Goal: Task Accomplishment & Management: Use online tool/utility

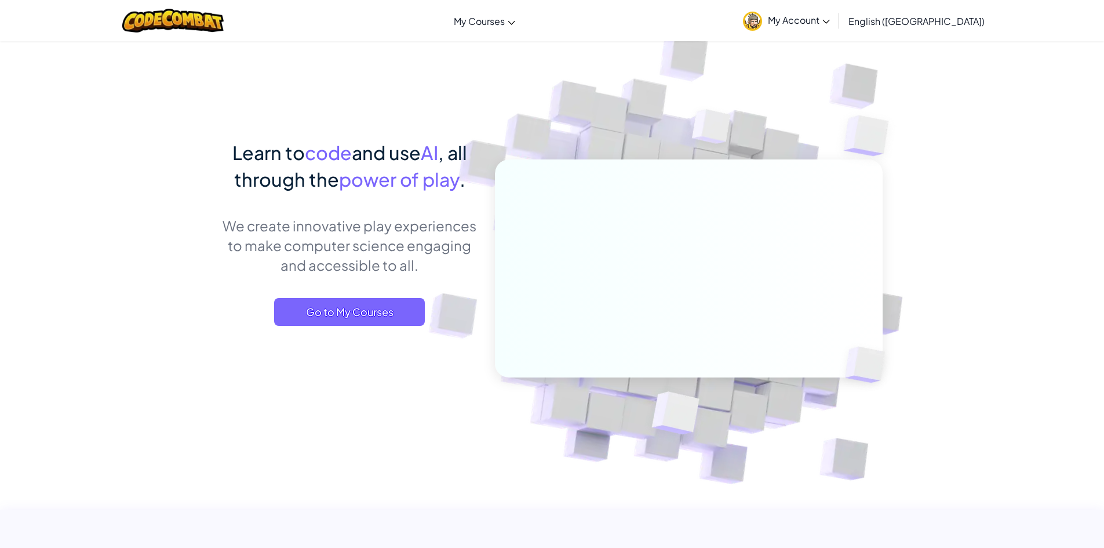
click at [836, 13] on link "My Account" at bounding box center [786, 20] width 99 height 37
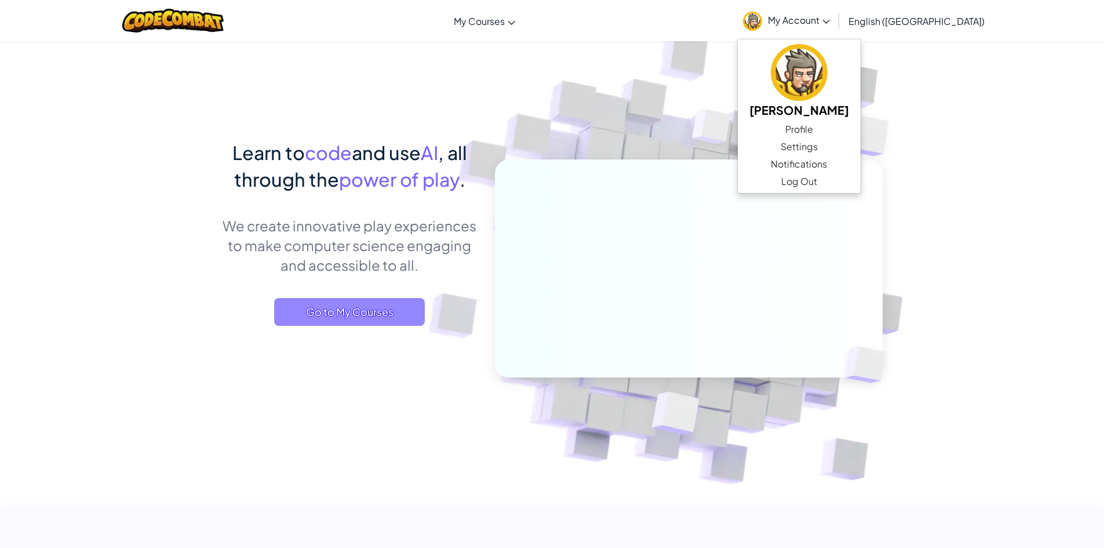
click at [393, 319] on span "Go to My Courses" at bounding box center [349, 312] width 151 height 28
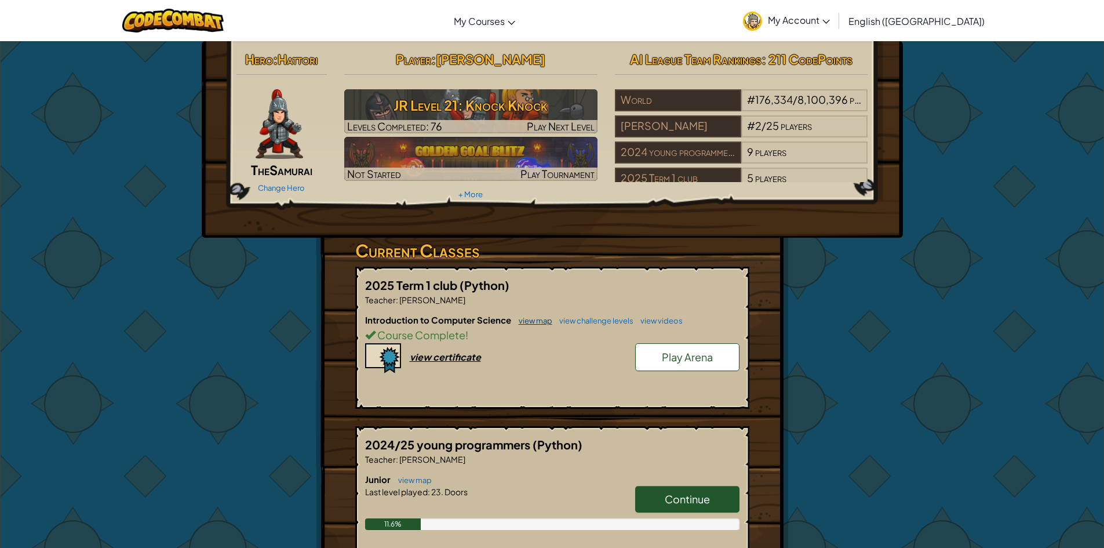
click at [518, 317] on link "view map" at bounding box center [532, 320] width 39 height 9
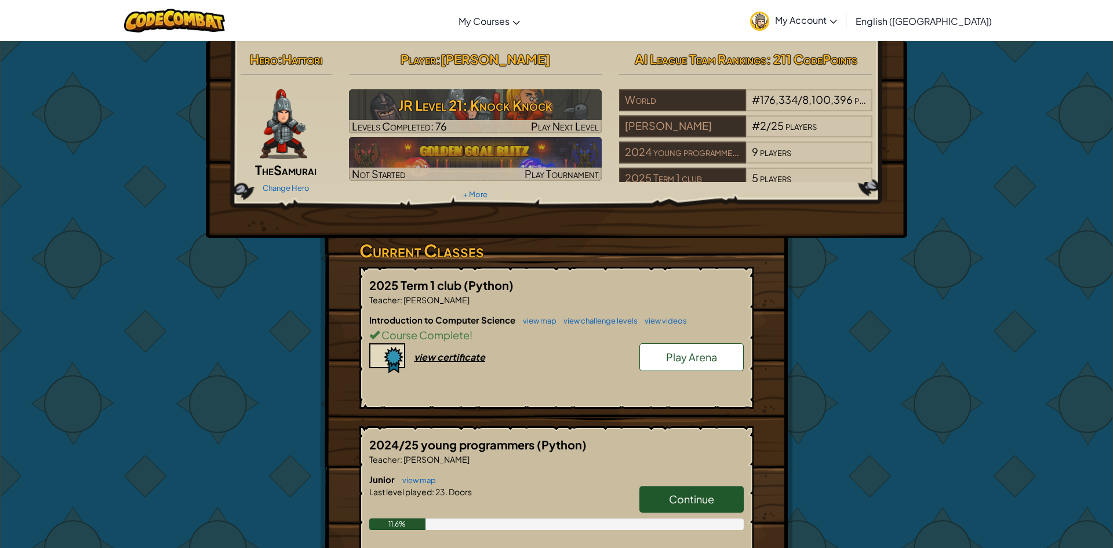
select select "en-[GEOGRAPHIC_DATA]"
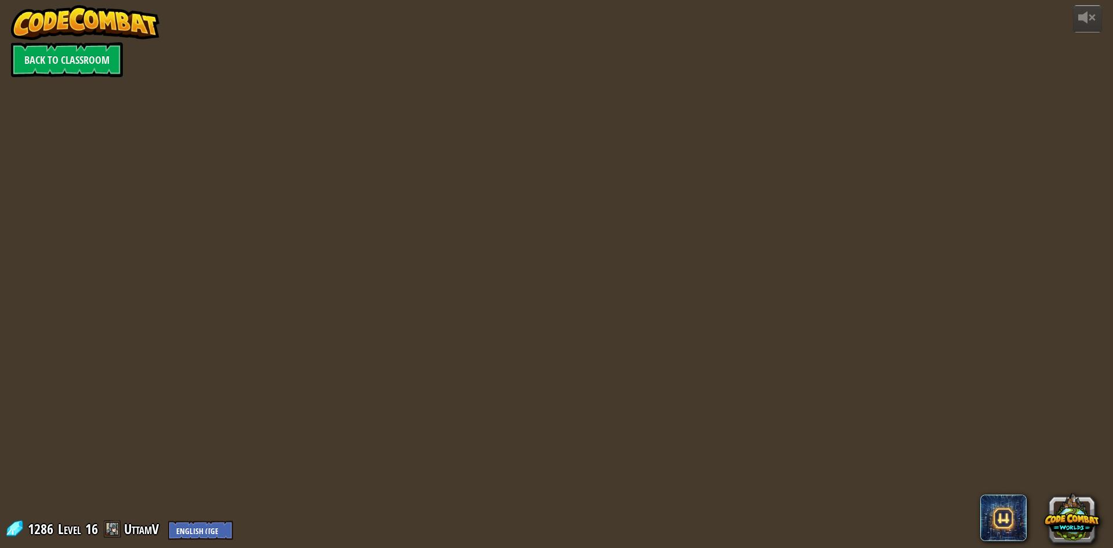
select select "en-[GEOGRAPHIC_DATA]"
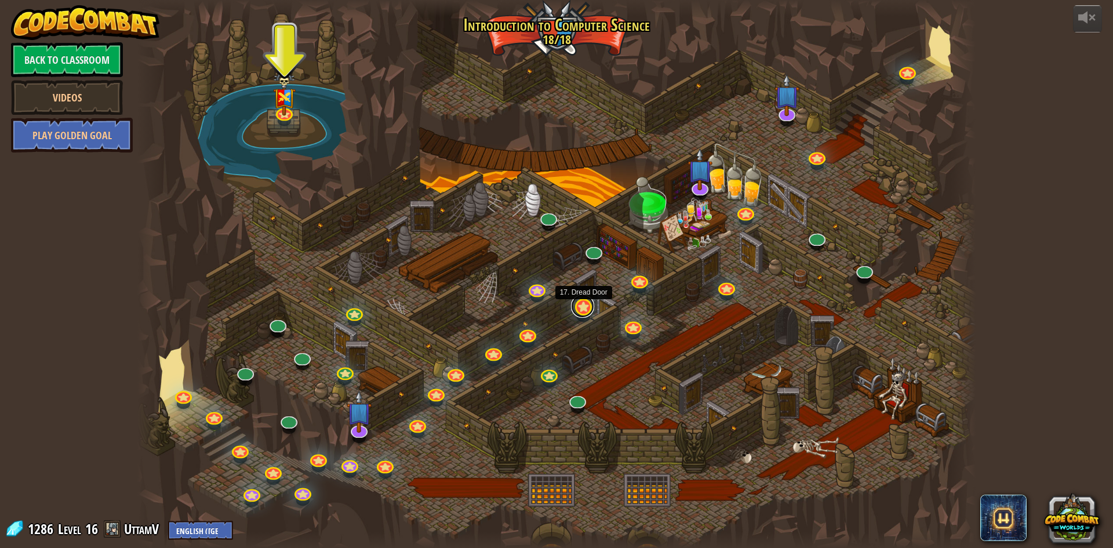
click at [584, 306] on link at bounding box center [582, 306] width 23 height 23
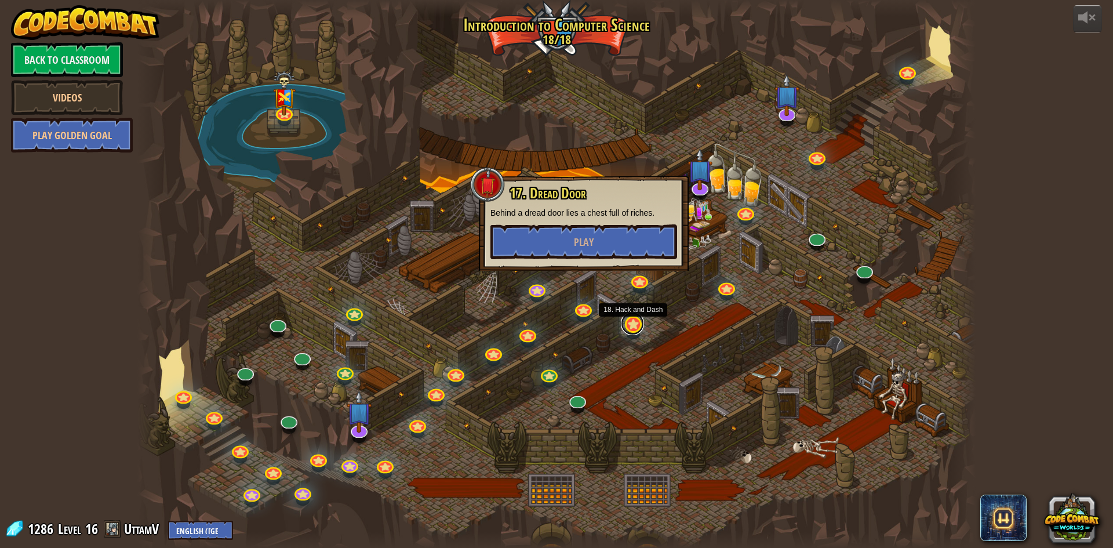
click at [631, 324] on link at bounding box center [632, 323] width 23 height 23
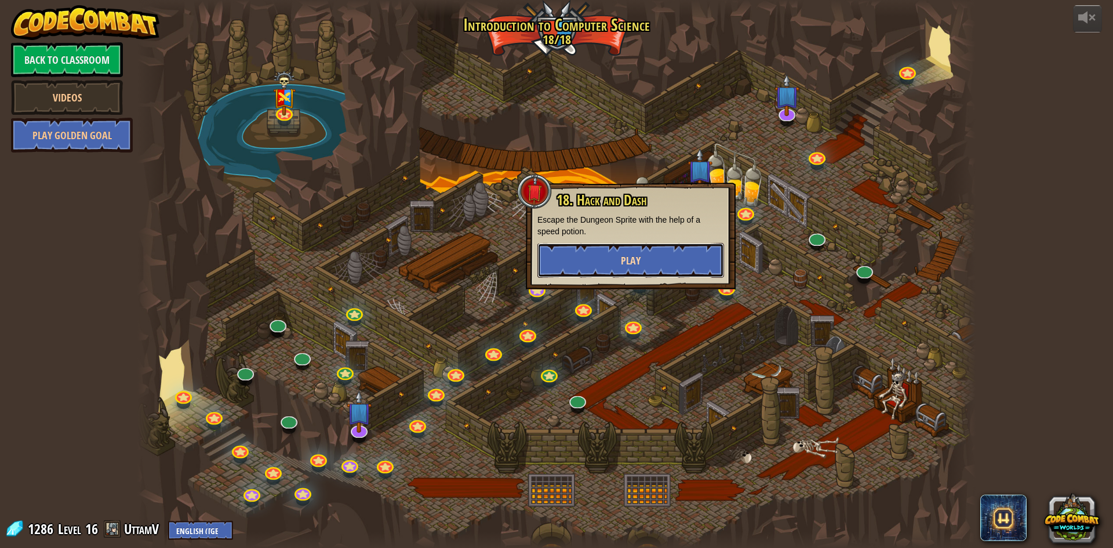
click at [620, 264] on button "Play" at bounding box center [630, 260] width 187 height 35
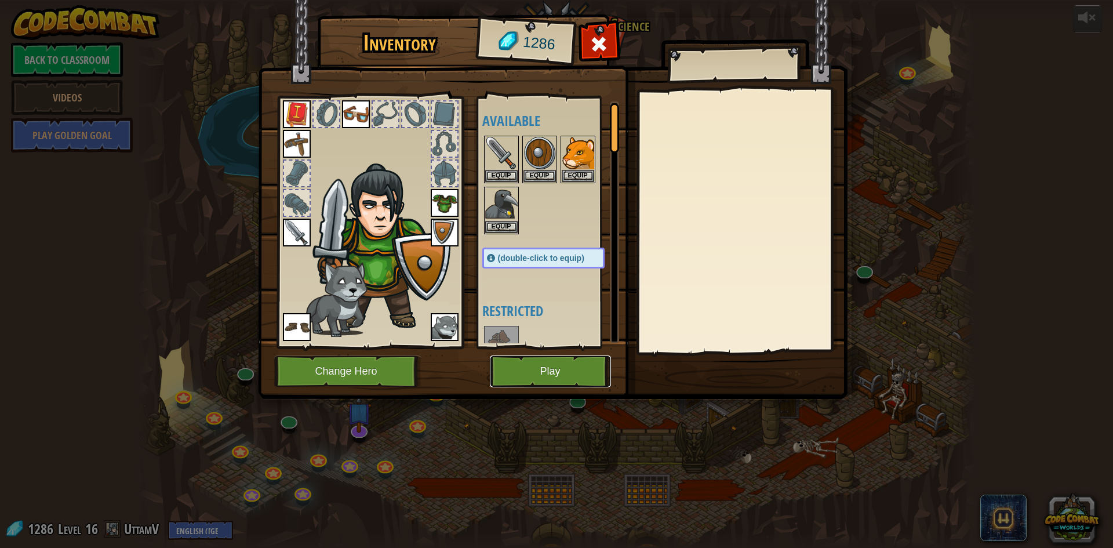
click at [563, 365] on button "Play" at bounding box center [550, 371] width 121 height 32
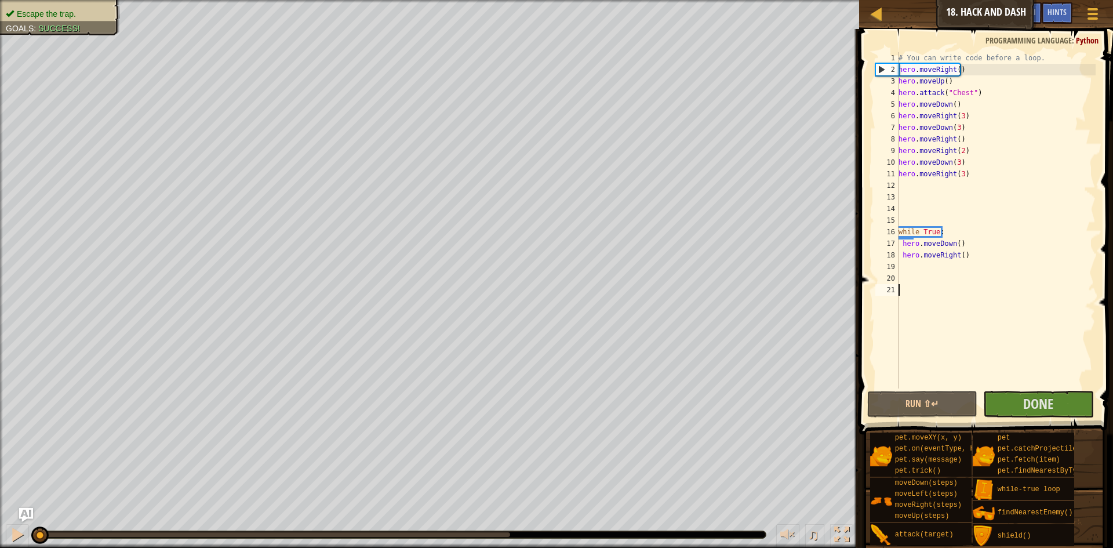
select select "en-[GEOGRAPHIC_DATA]"
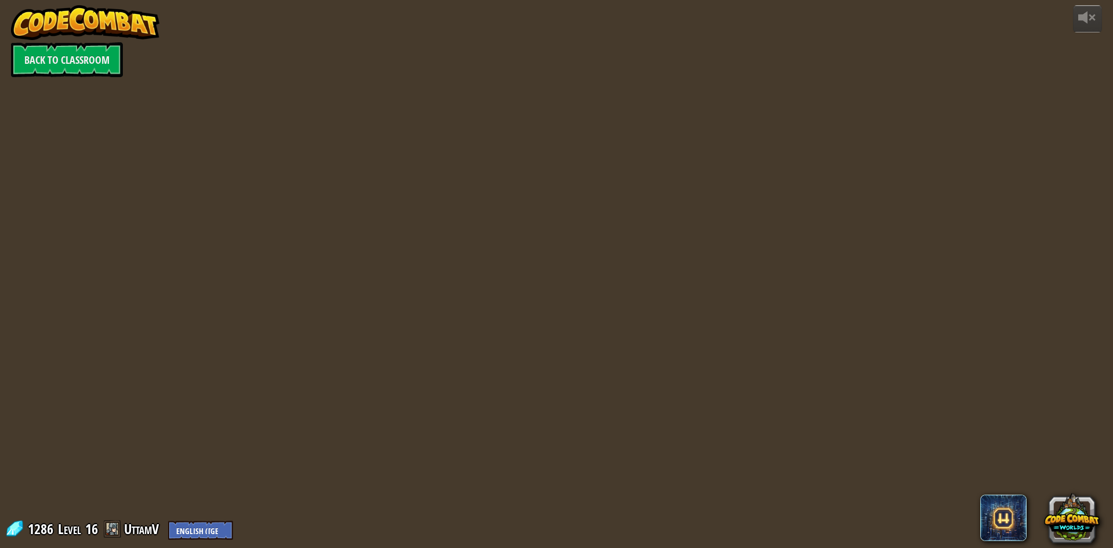
select select "en-[GEOGRAPHIC_DATA]"
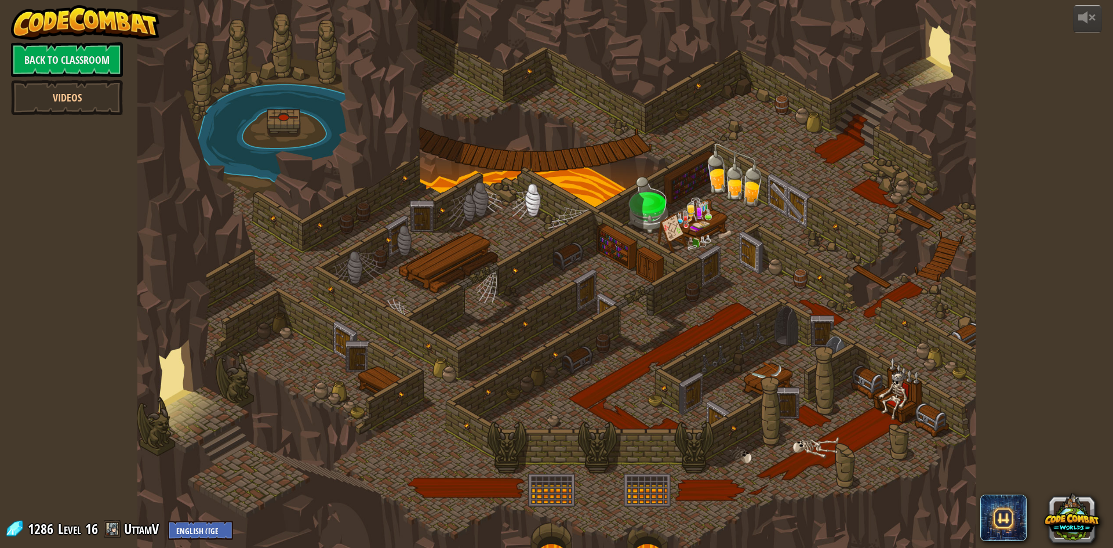
select select "en-[GEOGRAPHIC_DATA]"
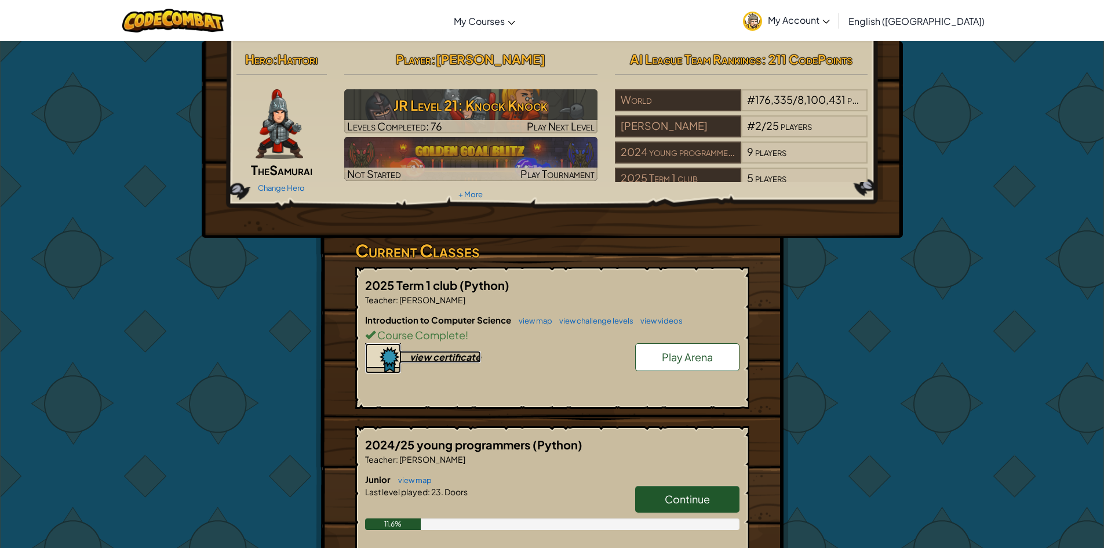
click at [477, 358] on div "view certificate" at bounding box center [445, 357] width 71 height 12
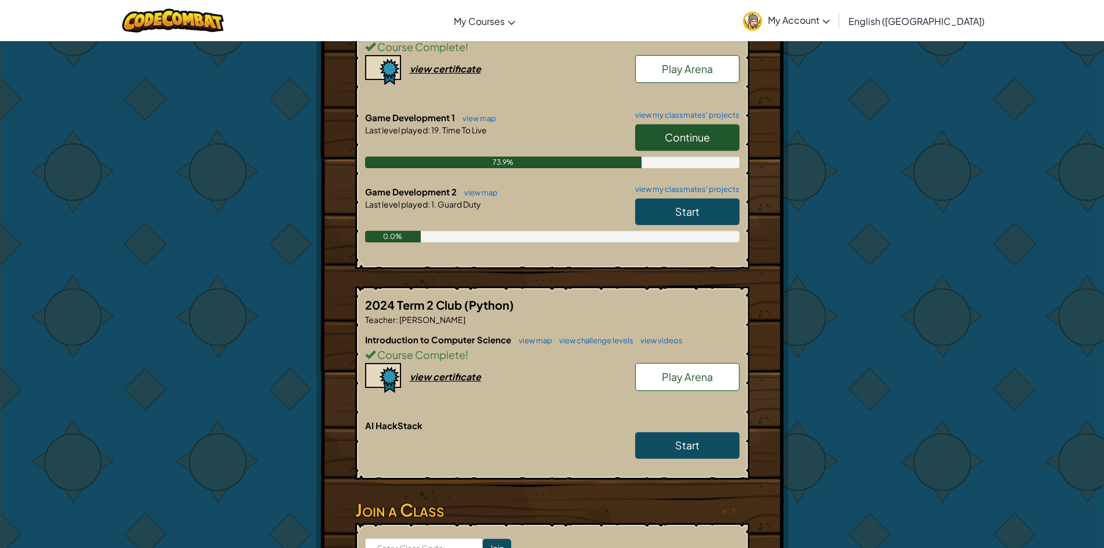
scroll to position [464, 0]
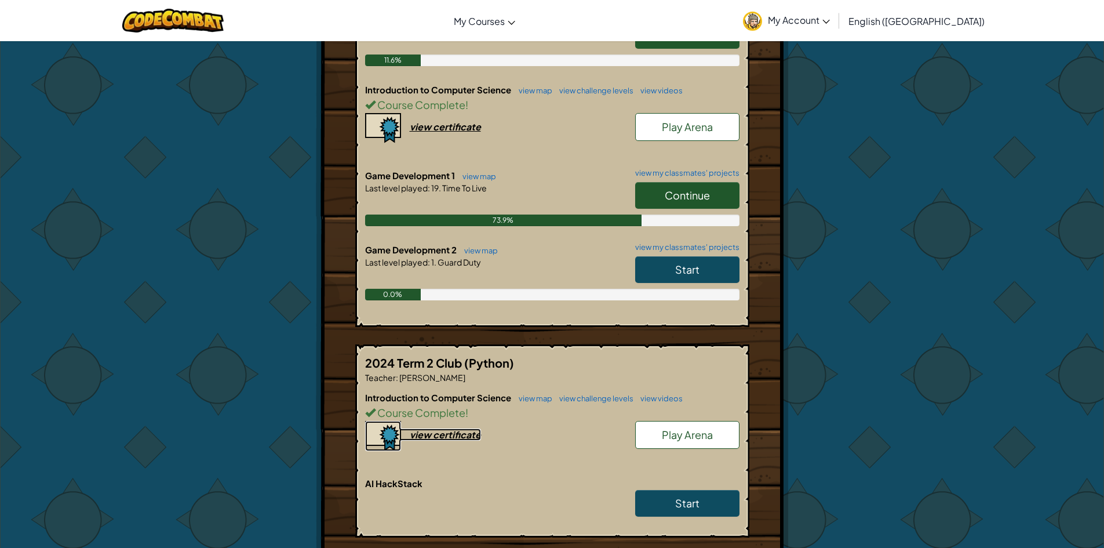
click at [411, 437] on div "view certificate" at bounding box center [445, 434] width 71 height 12
click at [543, 88] on link "view map" at bounding box center [532, 90] width 39 height 9
select select "en-[GEOGRAPHIC_DATA]"
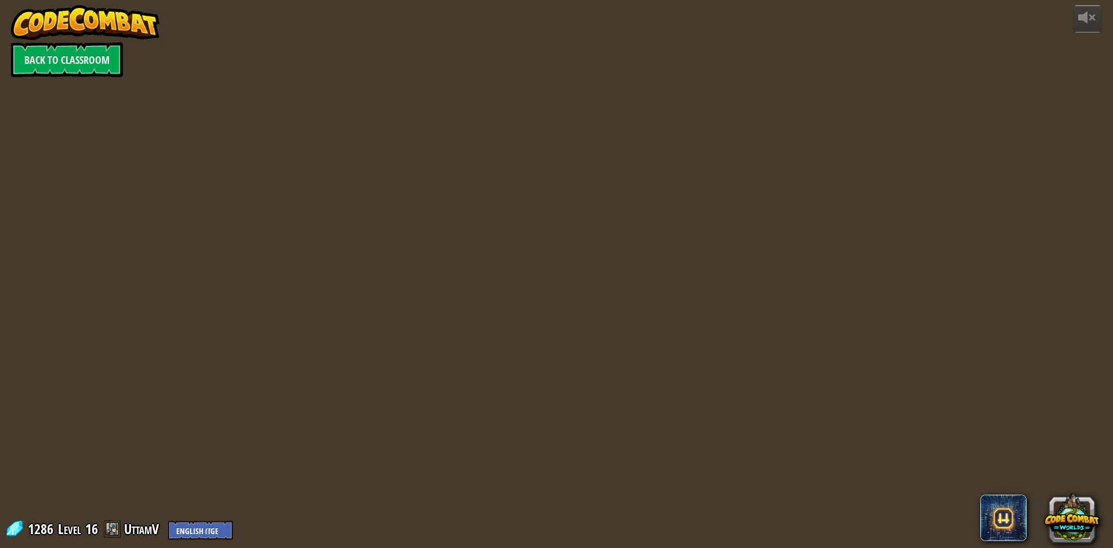
select select "en-[GEOGRAPHIC_DATA]"
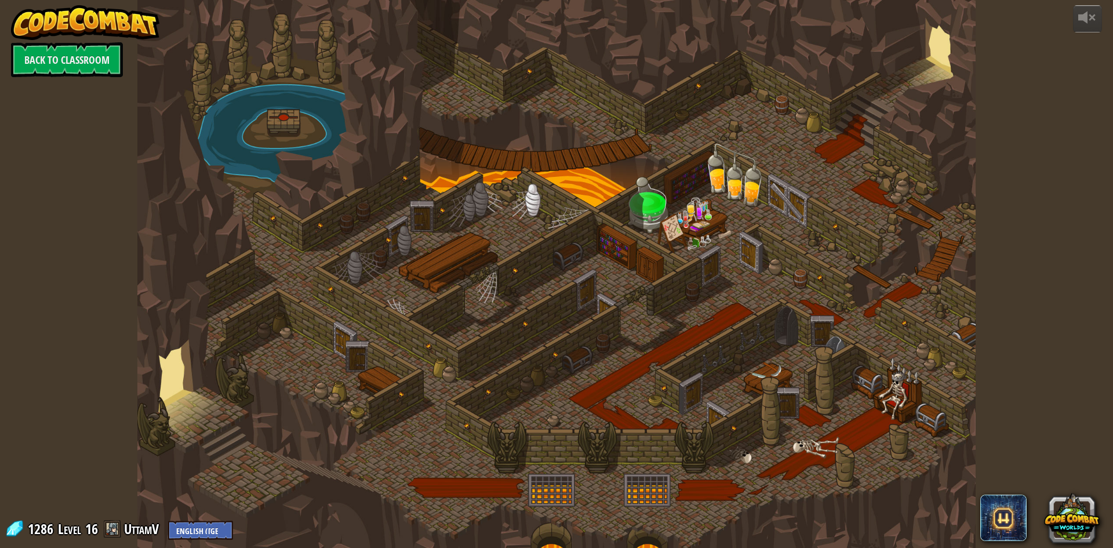
select select "en-[GEOGRAPHIC_DATA]"
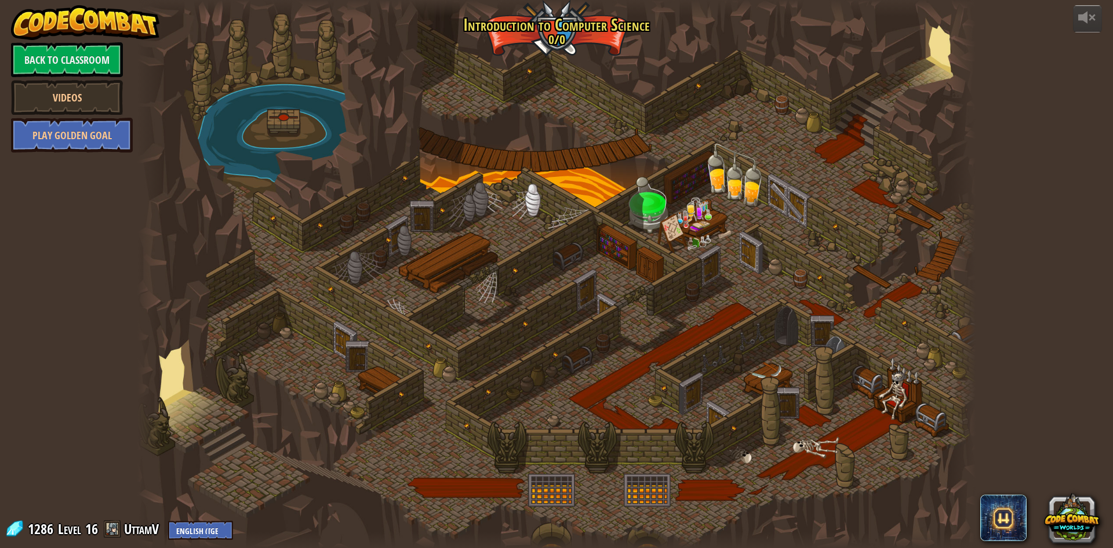
select select "en-[GEOGRAPHIC_DATA]"
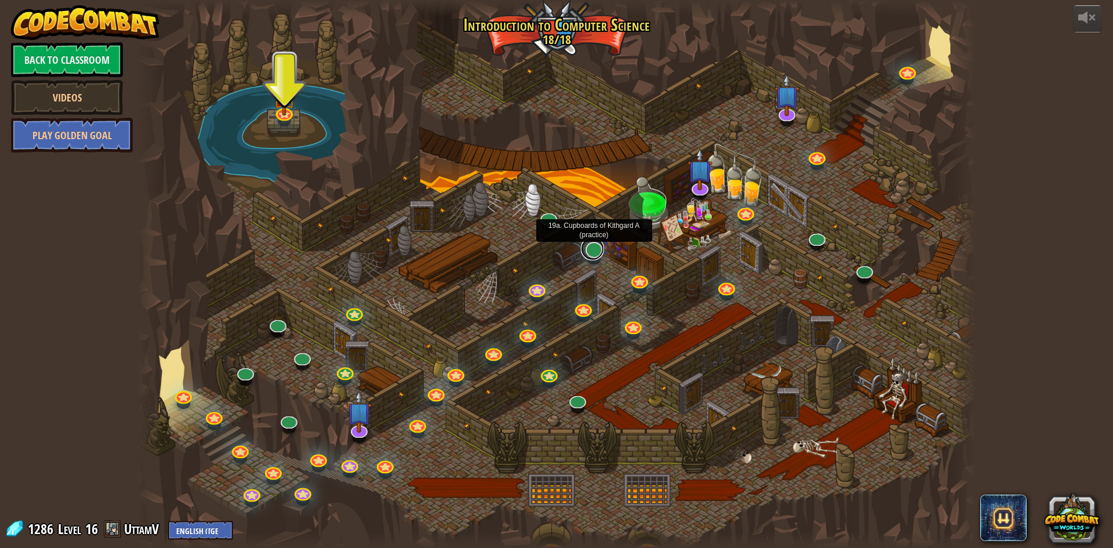
click at [582, 250] on link at bounding box center [592, 248] width 23 height 23
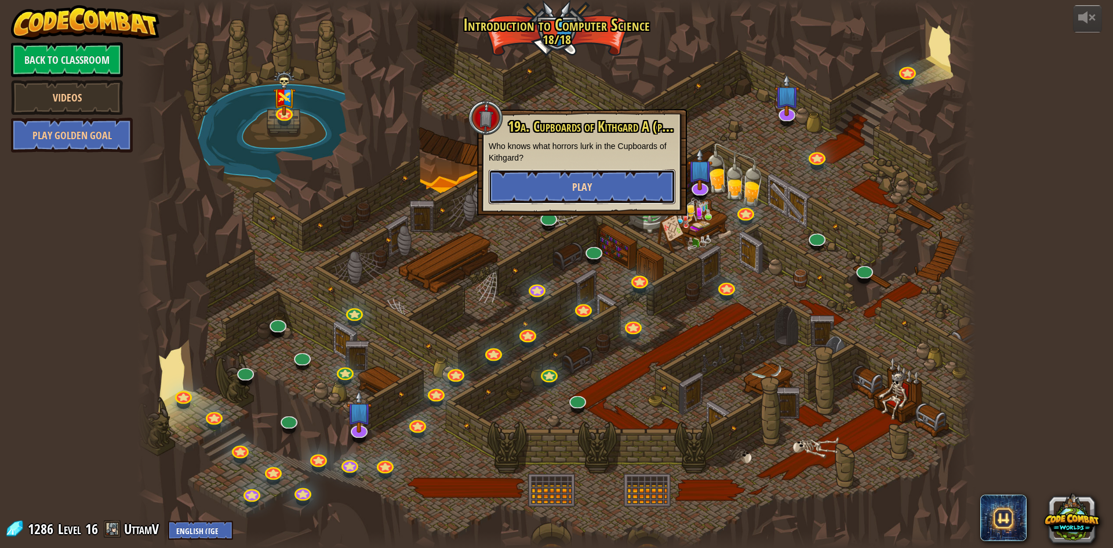
click at [594, 198] on button "Play" at bounding box center [582, 186] width 187 height 35
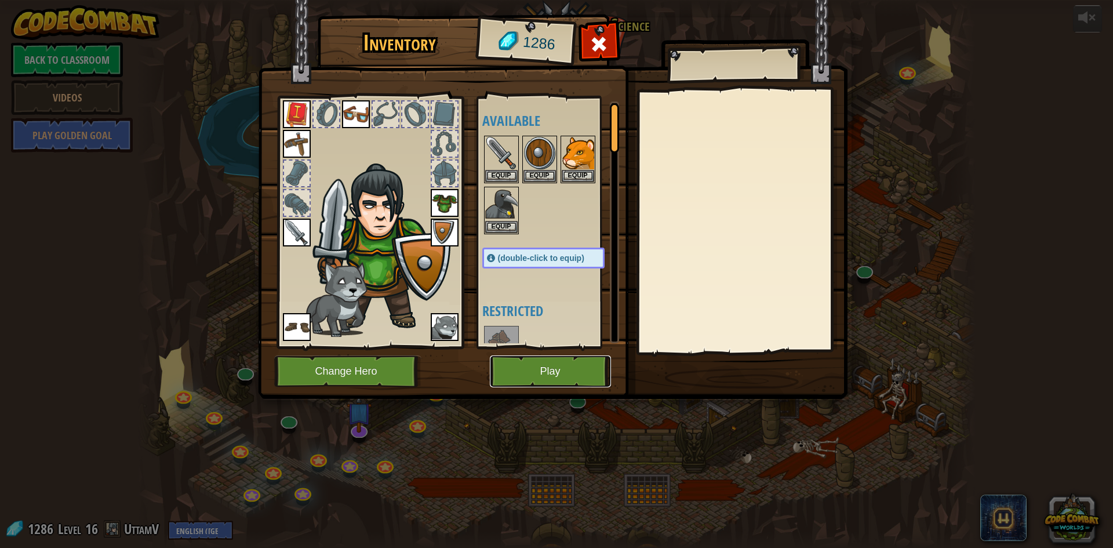
click at [578, 384] on button "Play" at bounding box center [550, 371] width 121 height 32
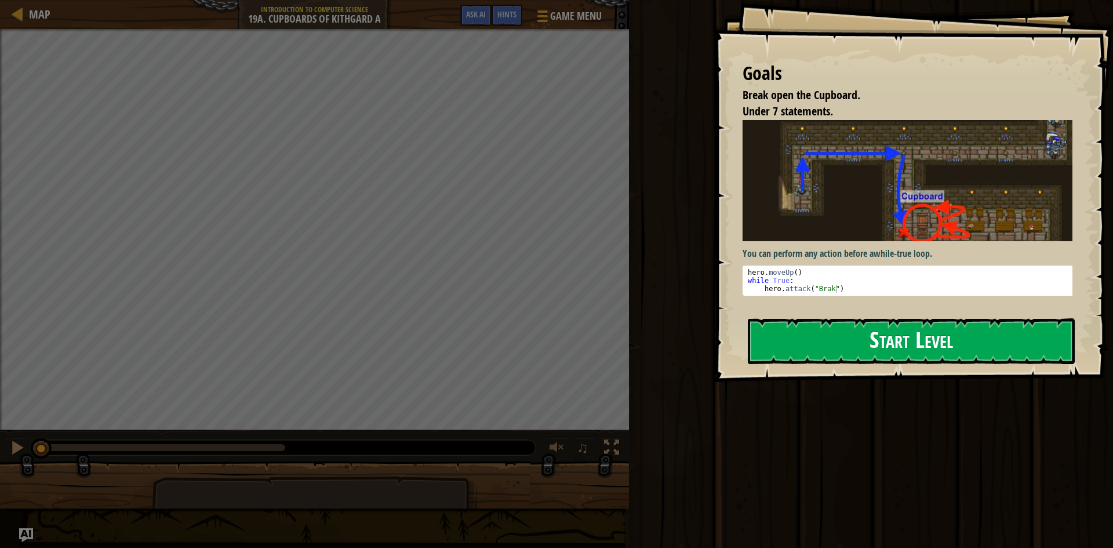
click at [900, 342] on button "Start Level" at bounding box center [911, 341] width 327 height 46
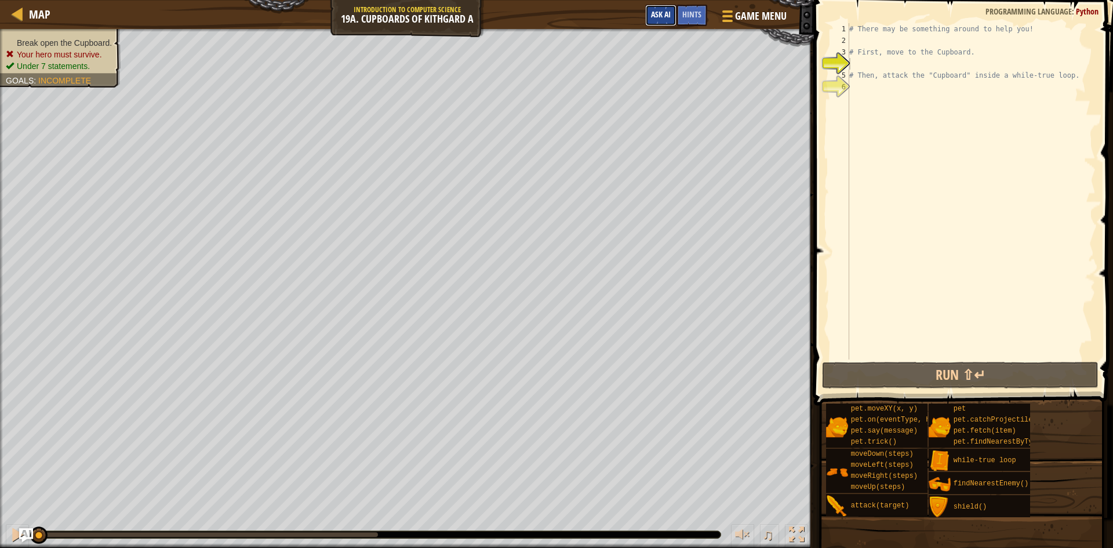
click at [657, 8] on button "Ask AI" at bounding box center [660, 15] width 31 height 21
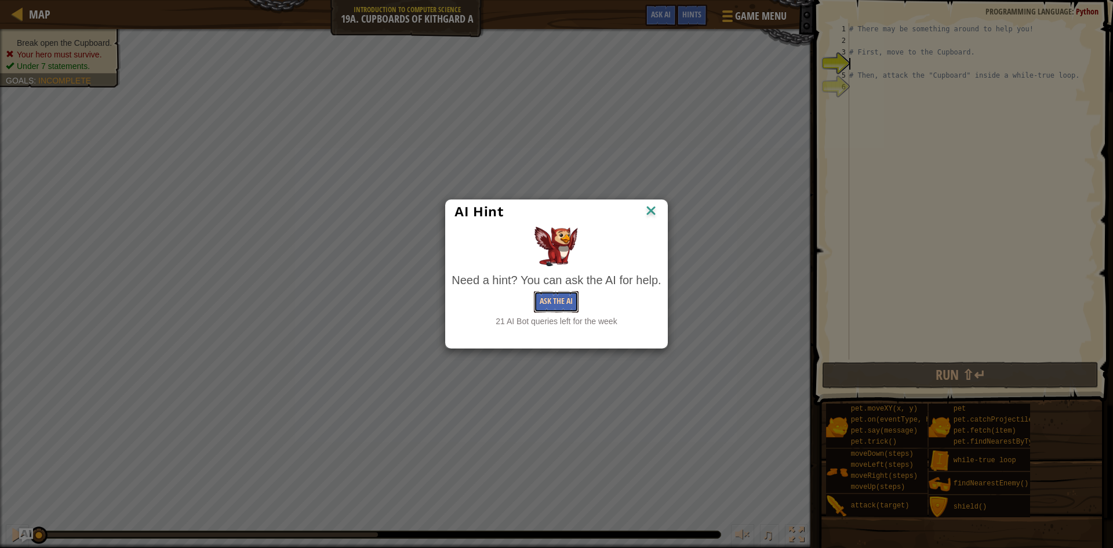
click at [567, 304] on button "Ask the AI" at bounding box center [556, 301] width 45 height 21
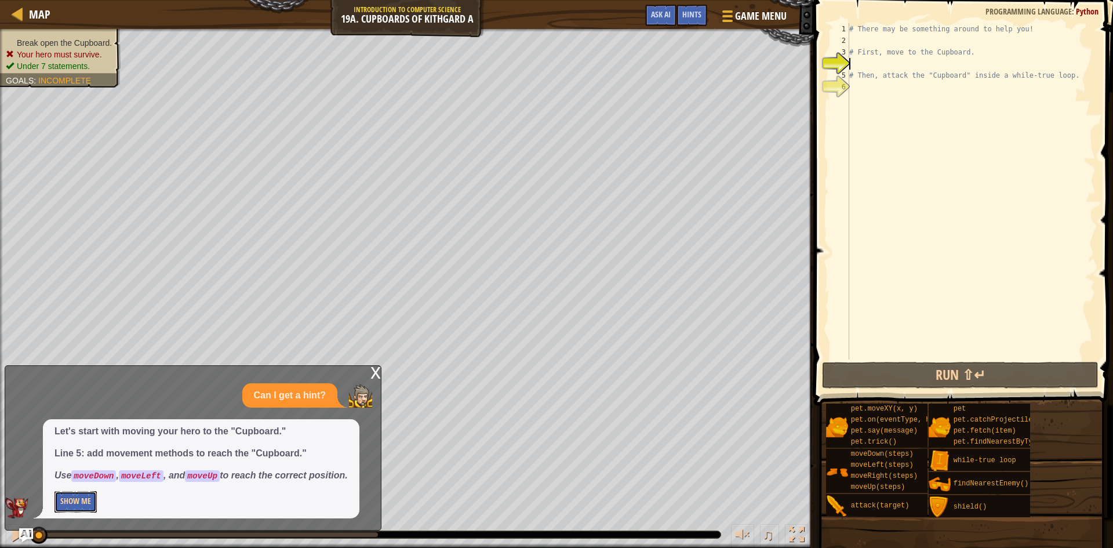
click at [73, 504] on button "Show Me" at bounding box center [75, 501] width 42 height 21
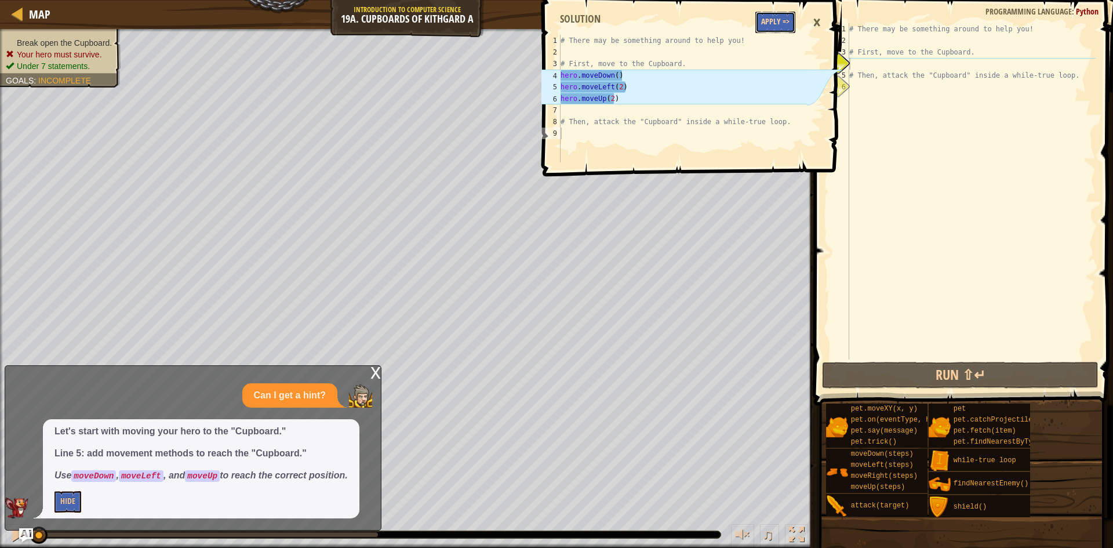
click at [771, 23] on button "Apply =>" at bounding box center [775, 22] width 40 height 21
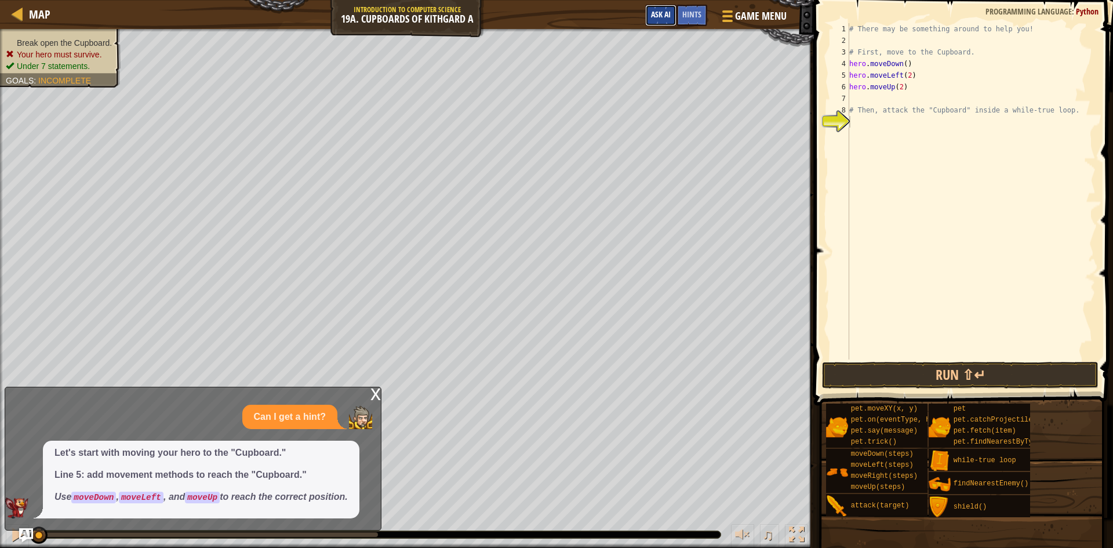
click at [660, 8] on button "Ask AI" at bounding box center [660, 15] width 31 height 21
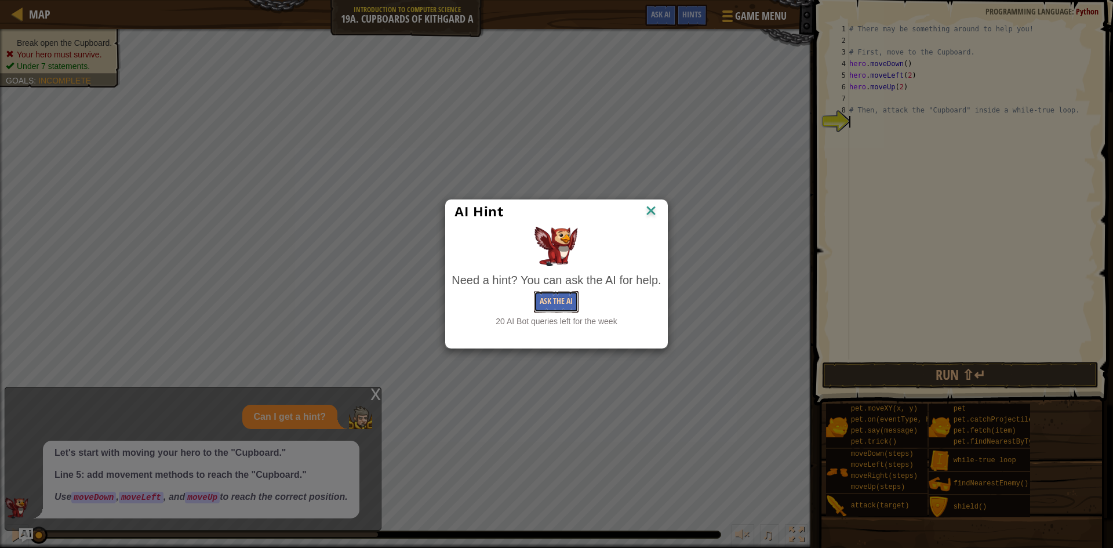
click at [550, 294] on button "Ask the AI" at bounding box center [556, 301] width 45 height 21
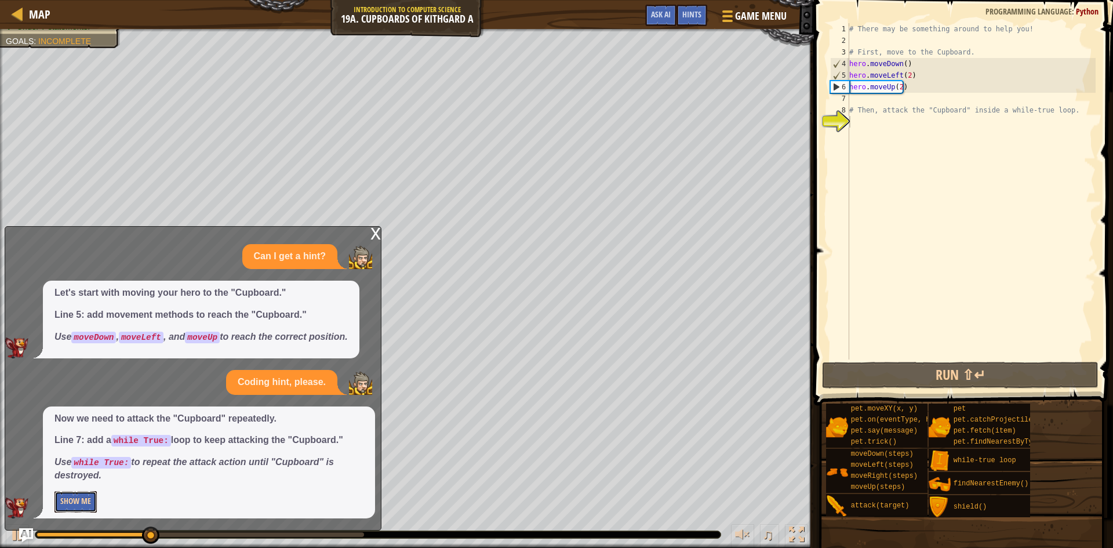
click at [82, 495] on button "Show Me" at bounding box center [75, 501] width 42 height 21
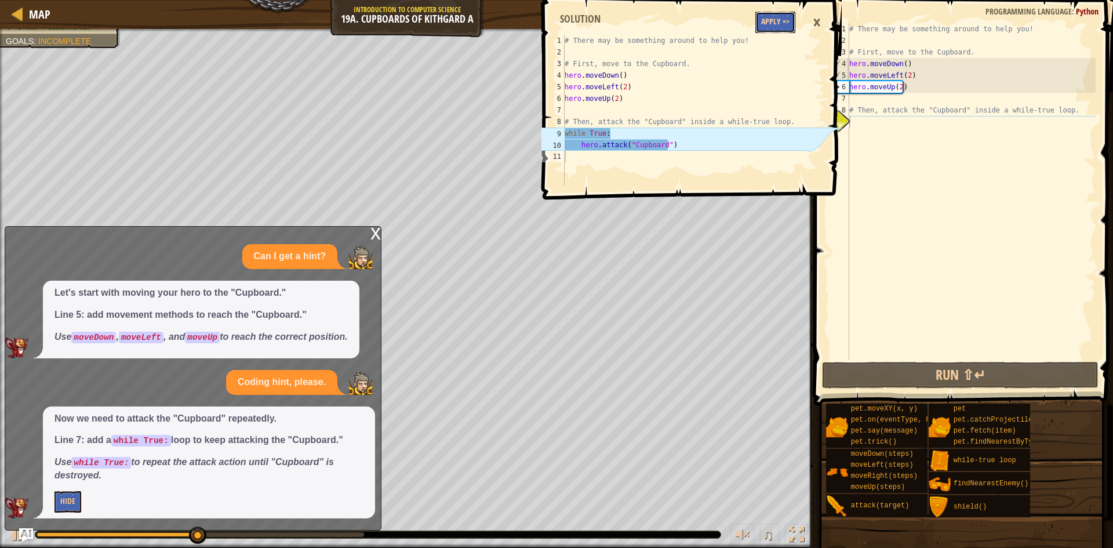
click at [776, 24] on button "Apply =>" at bounding box center [775, 22] width 40 height 21
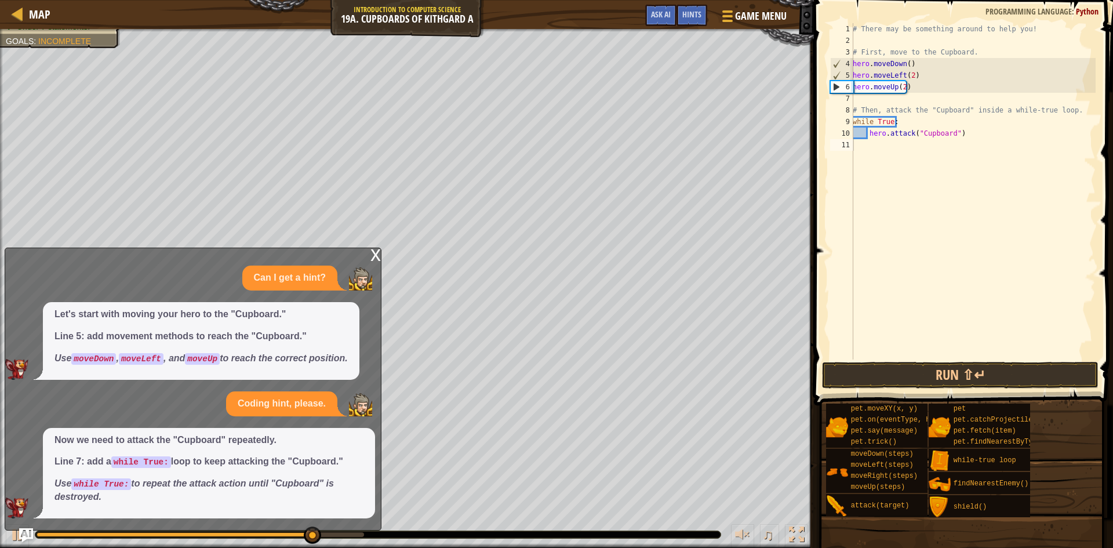
click at [379, 250] on div "x" at bounding box center [375, 254] width 10 height 12
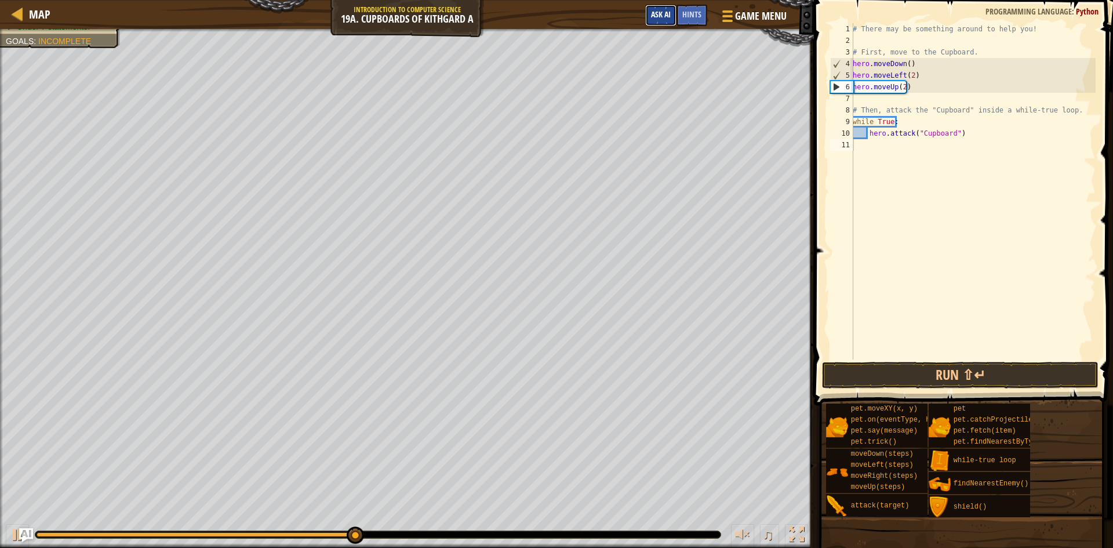
click at [675, 15] on button "Ask AI" at bounding box center [660, 15] width 31 height 21
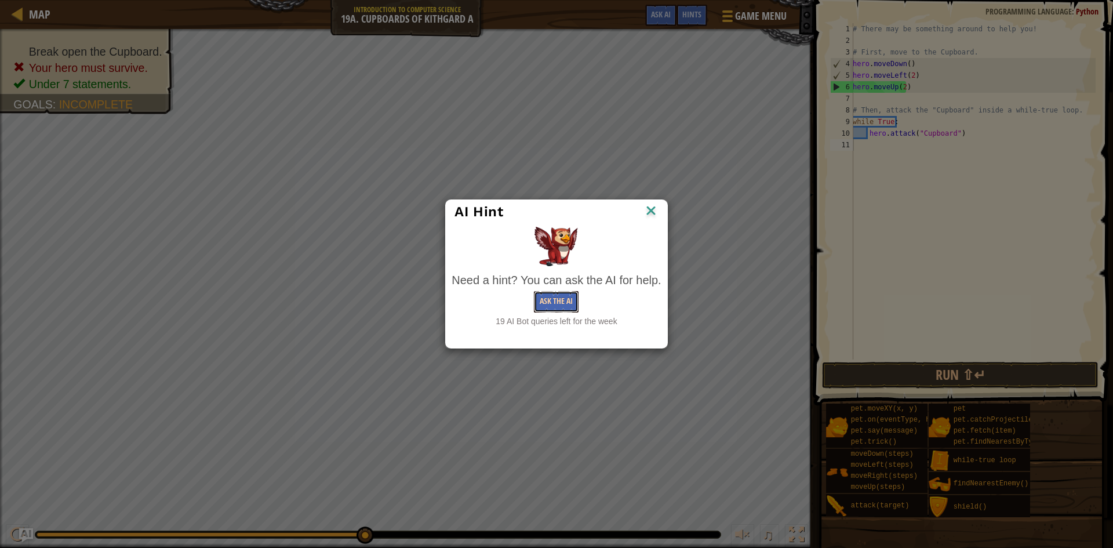
click at [537, 299] on button "Ask the AI" at bounding box center [556, 301] width 45 height 21
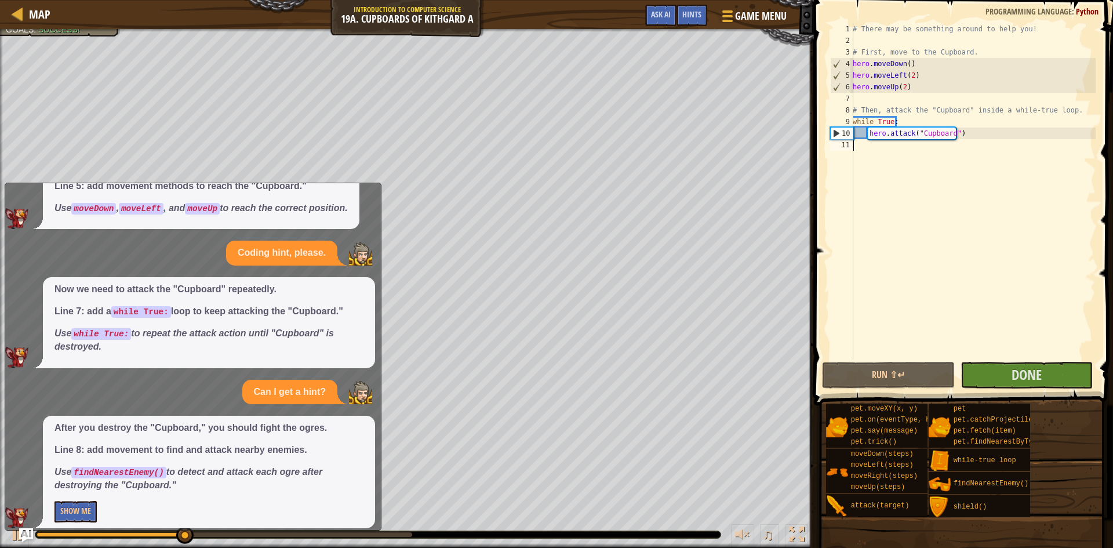
scroll to position [95, 0]
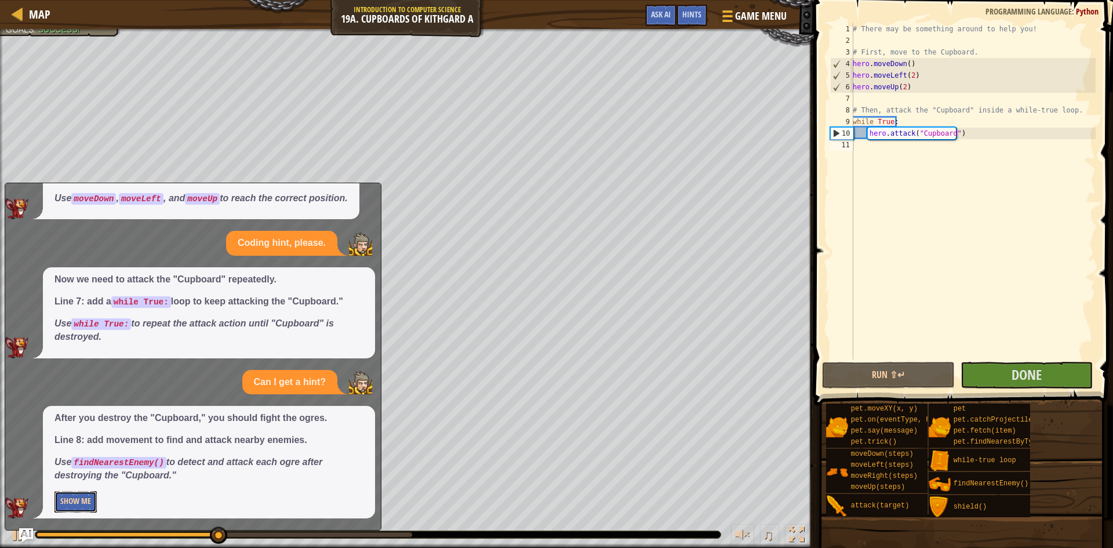
click at [59, 496] on button "Show Me" at bounding box center [75, 501] width 42 height 21
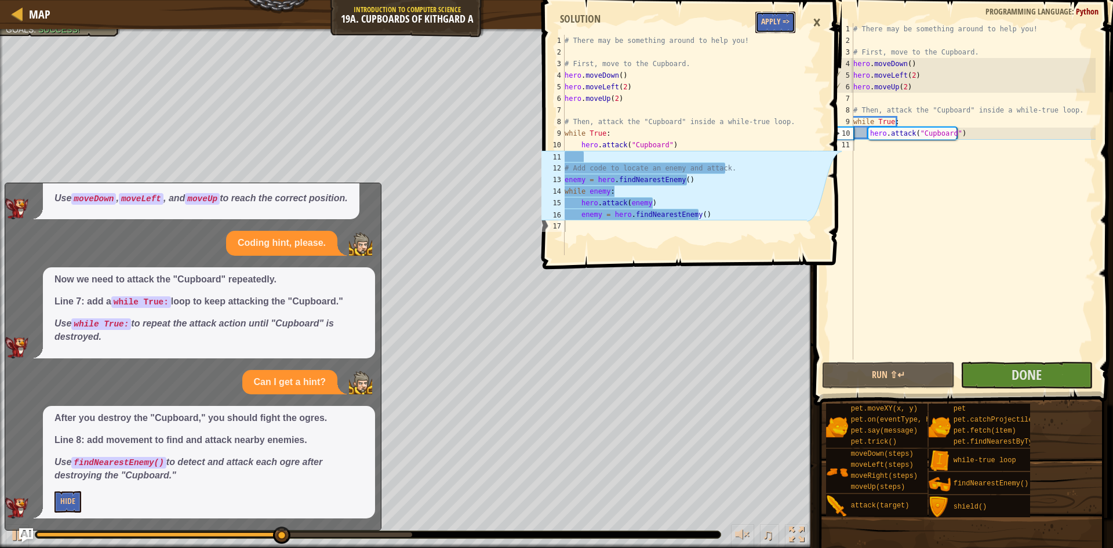
click at [773, 31] on button "Apply =>" at bounding box center [775, 22] width 40 height 21
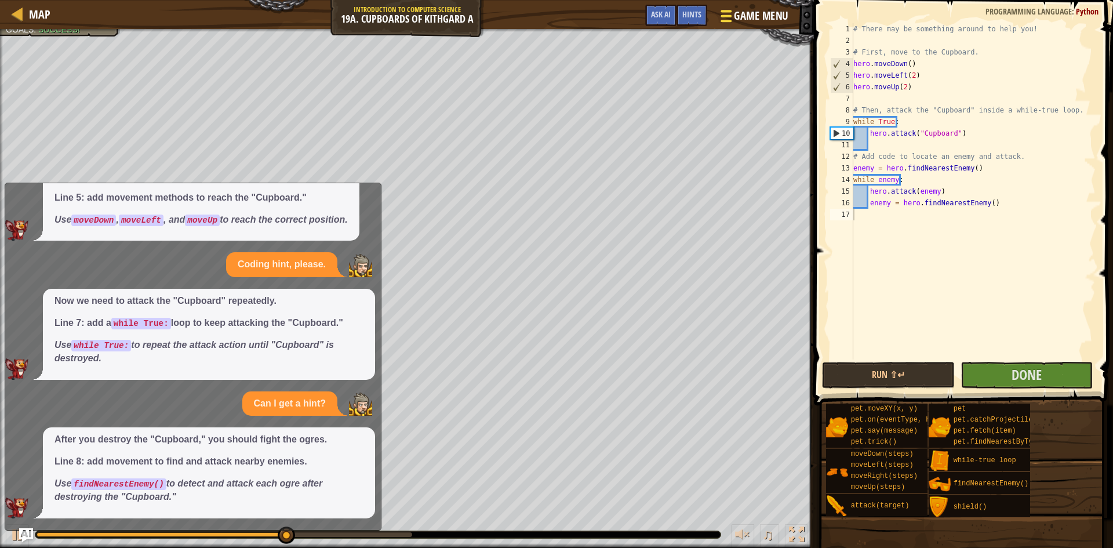
scroll to position [74, 0]
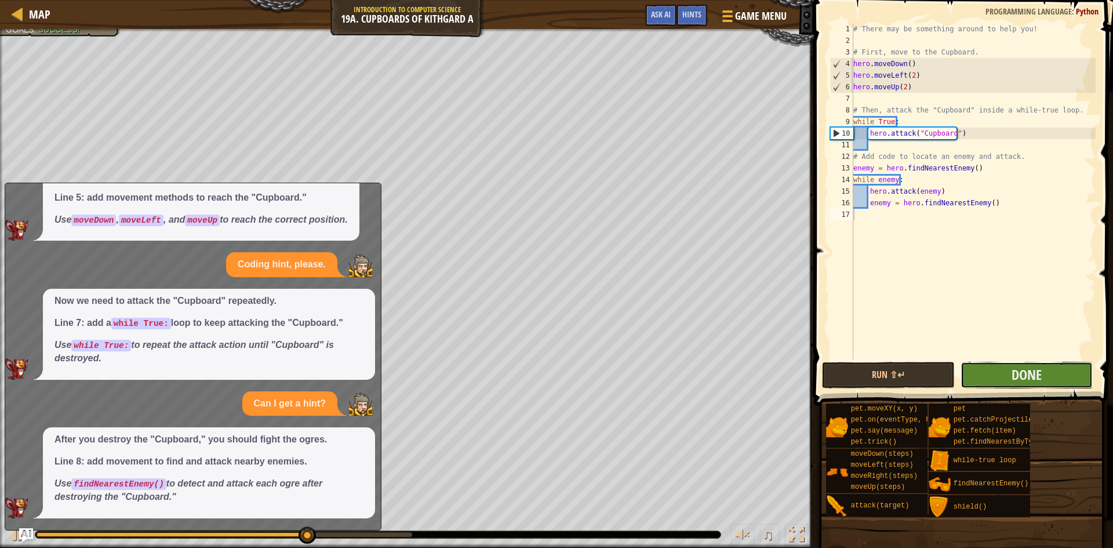
click at [983, 376] on button "Done" at bounding box center [1027, 375] width 133 height 27
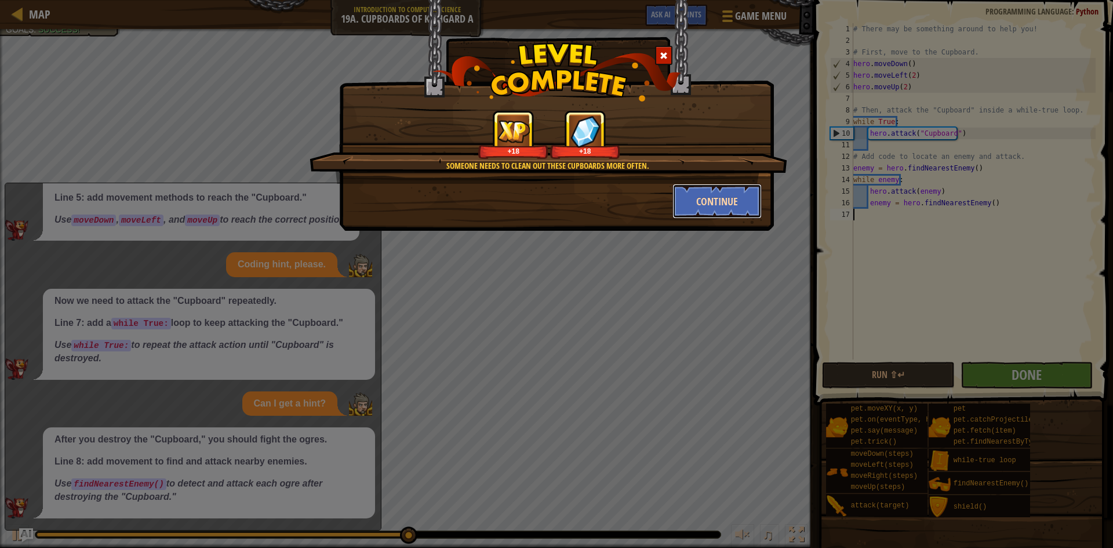
click at [721, 198] on button "Continue" at bounding box center [718, 201] width 90 height 35
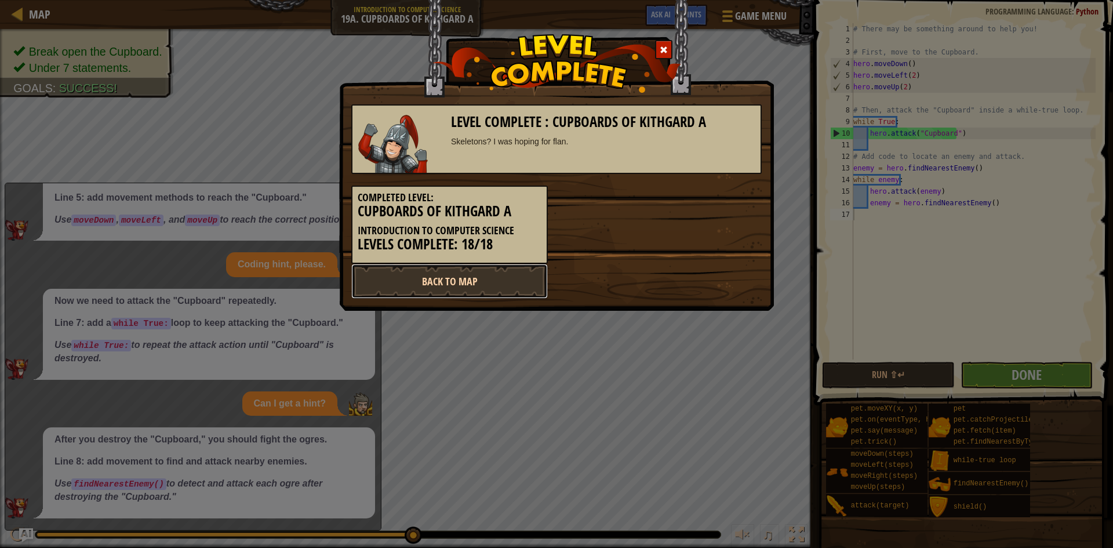
click at [448, 284] on link "Back to Map" at bounding box center [449, 281] width 197 height 35
select select "en-[GEOGRAPHIC_DATA]"
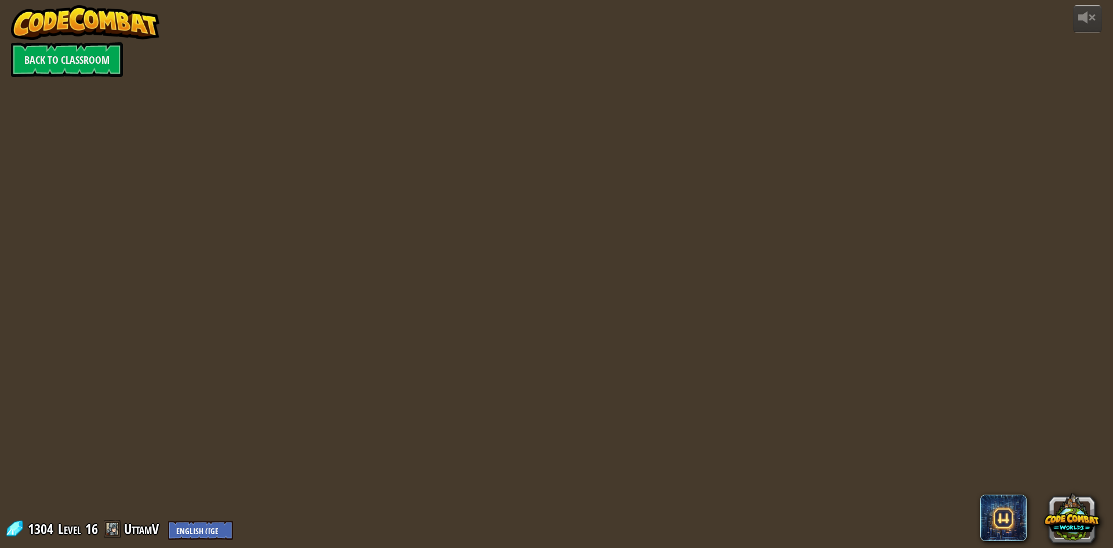
select select "en-[GEOGRAPHIC_DATA]"
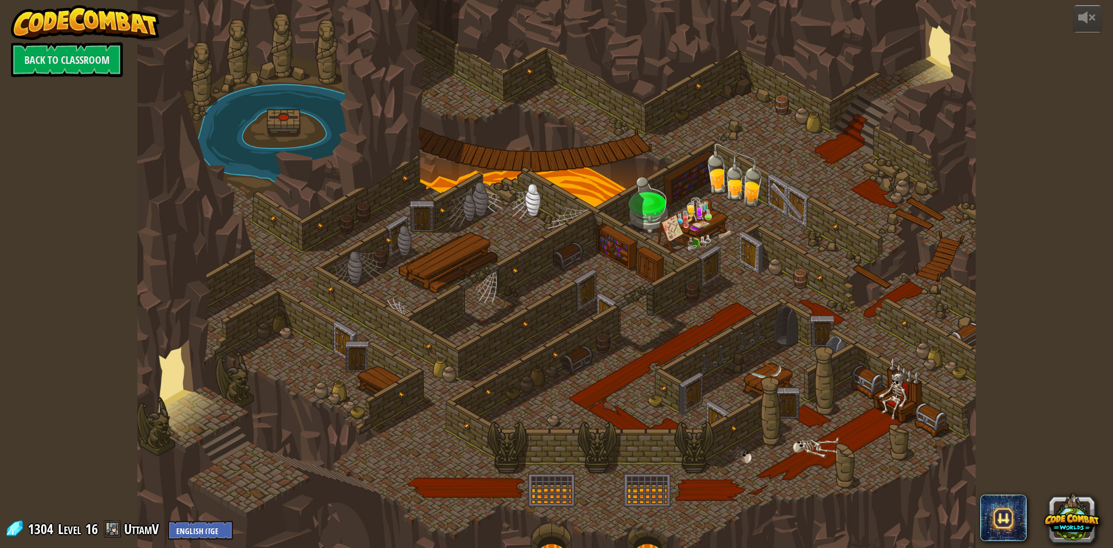
select select "en-[GEOGRAPHIC_DATA]"
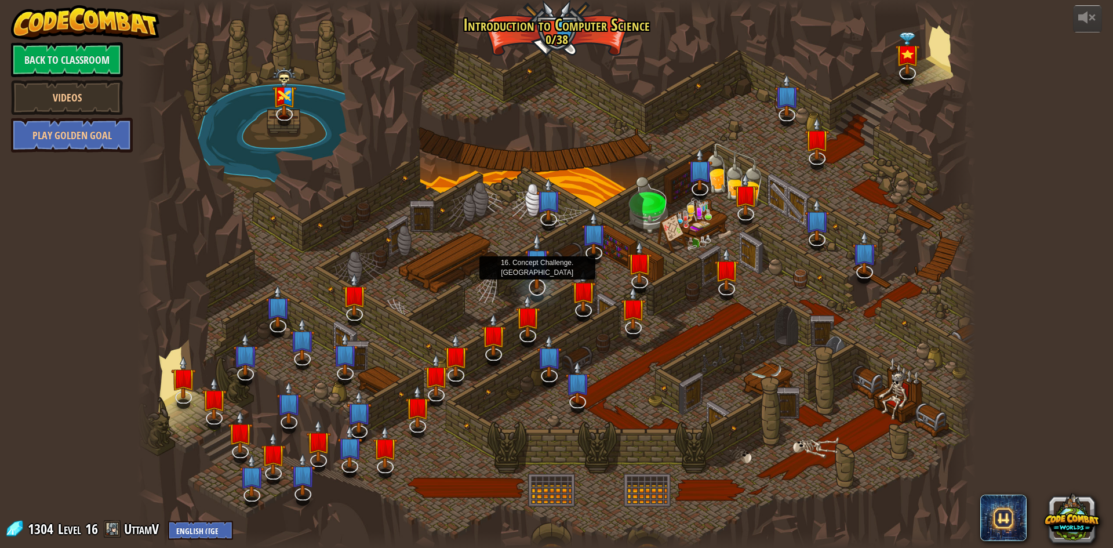
select select "en-[GEOGRAPHIC_DATA]"
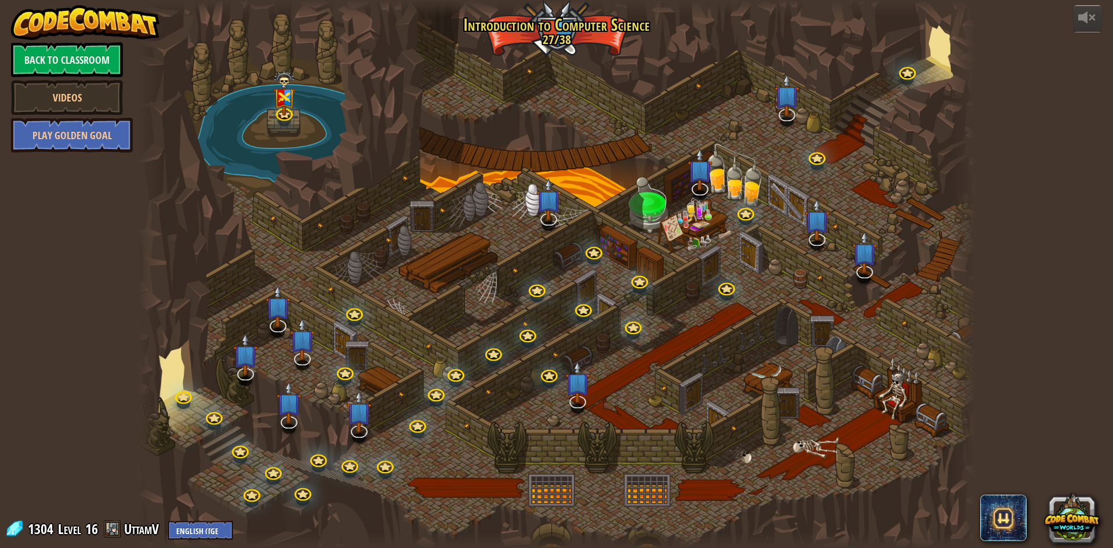
select select "en-[GEOGRAPHIC_DATA]"
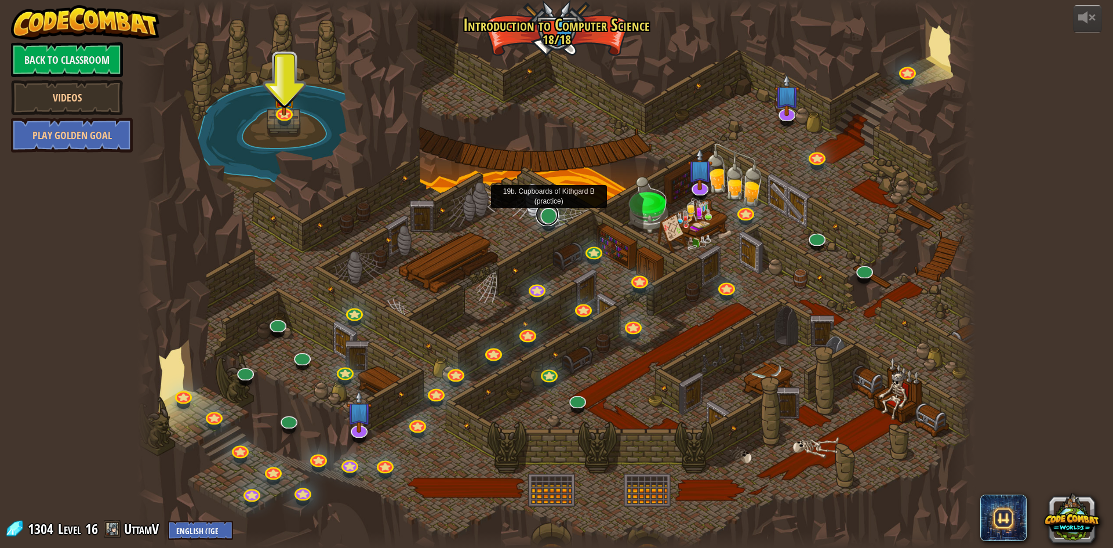
click at [545, 219] on link at bounding box center [547, 214] width 23 height 23
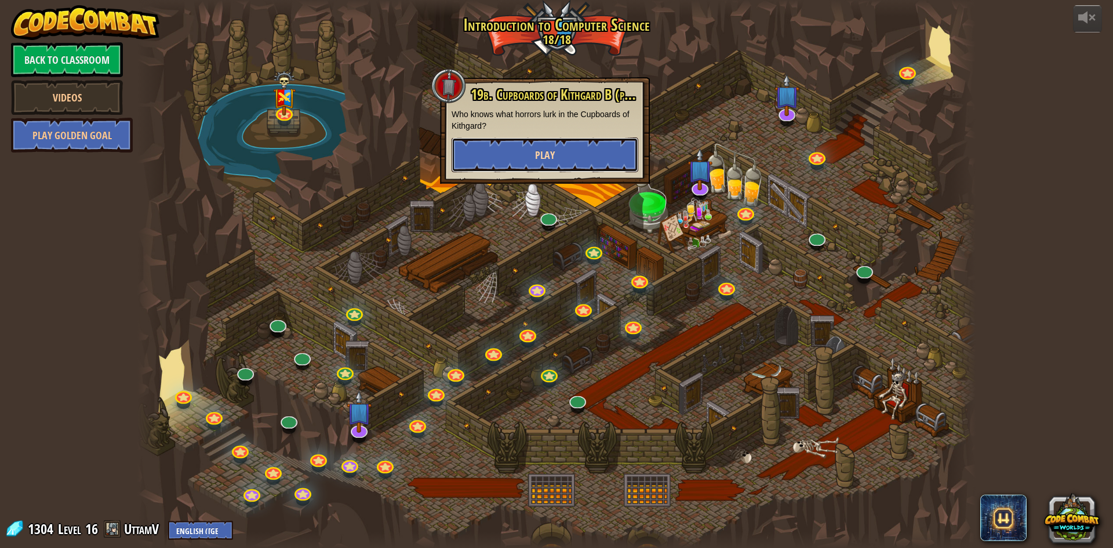
click at [522, 165] on button "Play" at bounding box center [545, 154] width 187 height 35
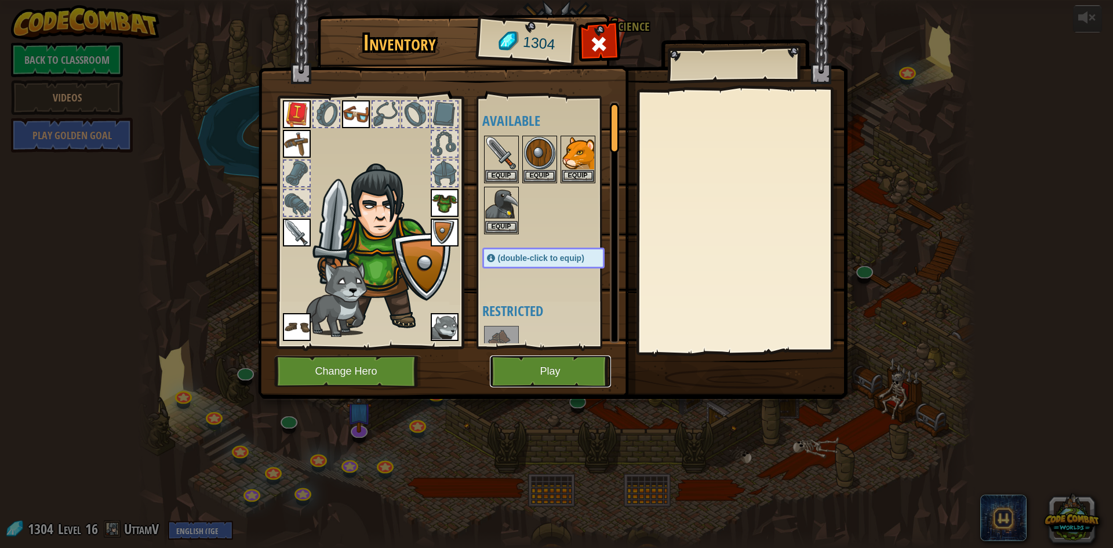
click at [553, 373] on button "Play" at bounding box center [550, 371] width 121 height 32
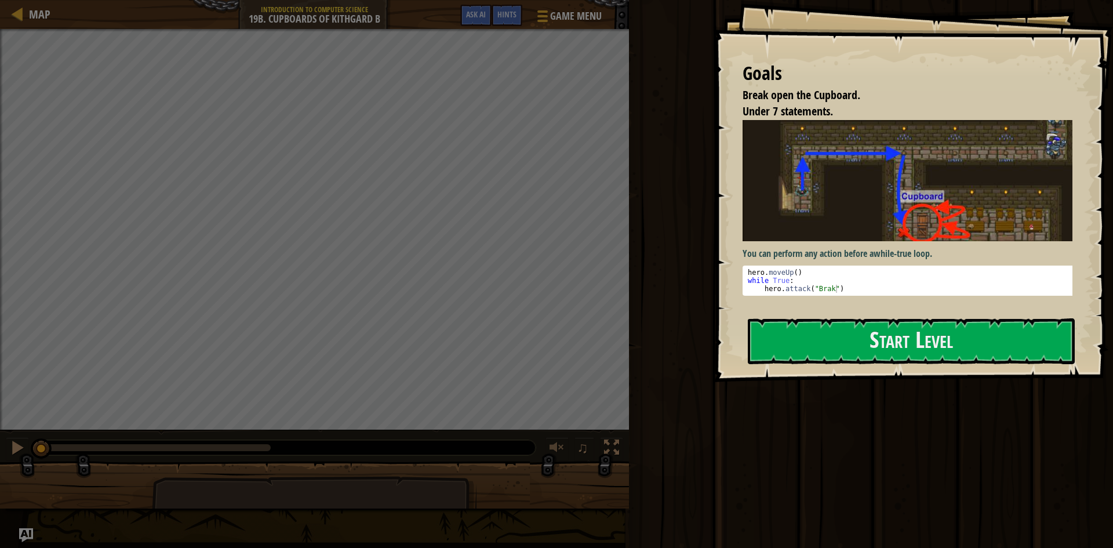
select select "en-[GEOGRAPHIC_DATA]"
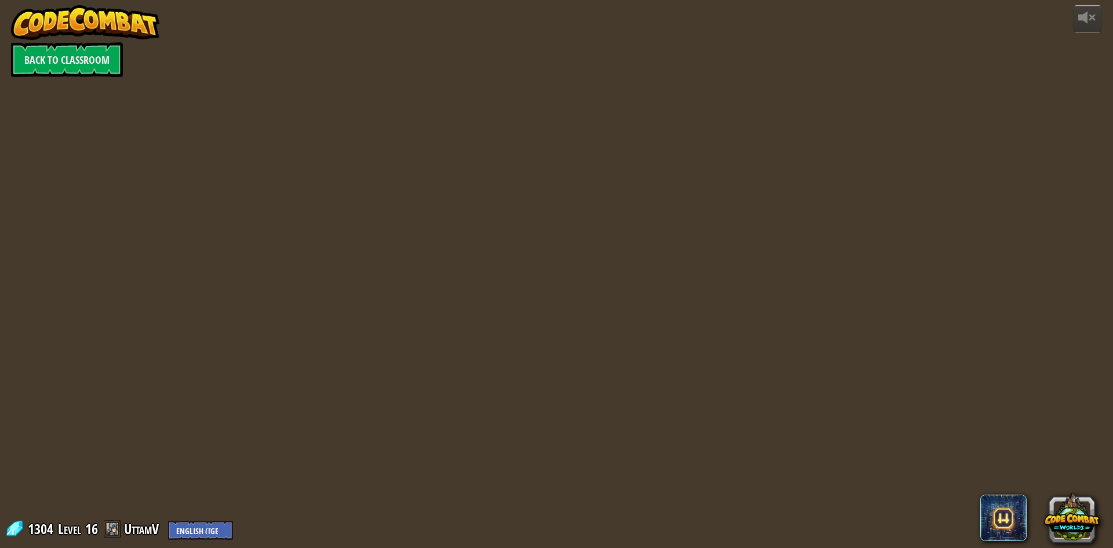
select select "en-[GEOGRAPHIC_DATA]"
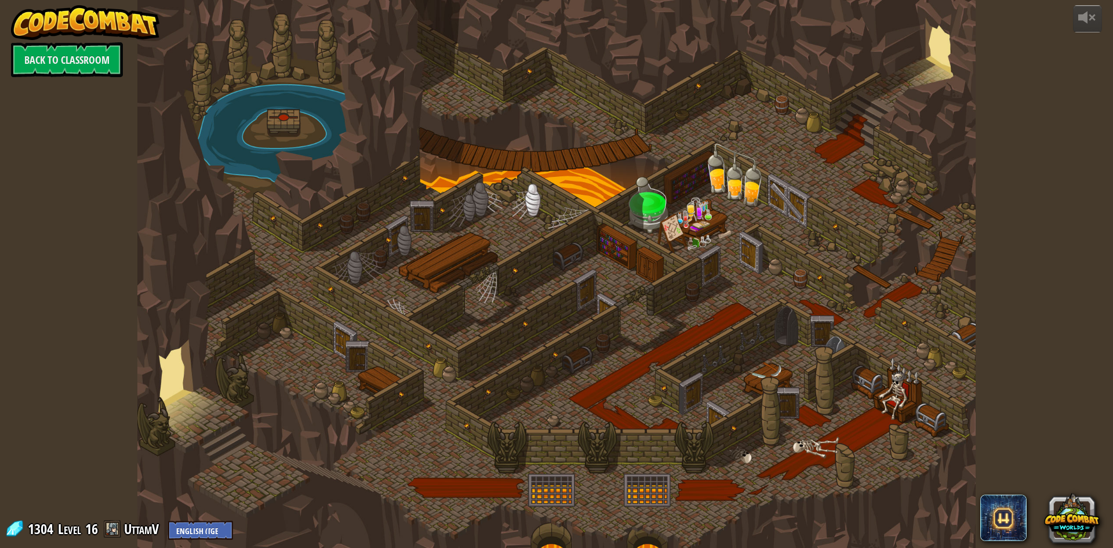
select select "en-[GEOGRAPHIC_DATA]"
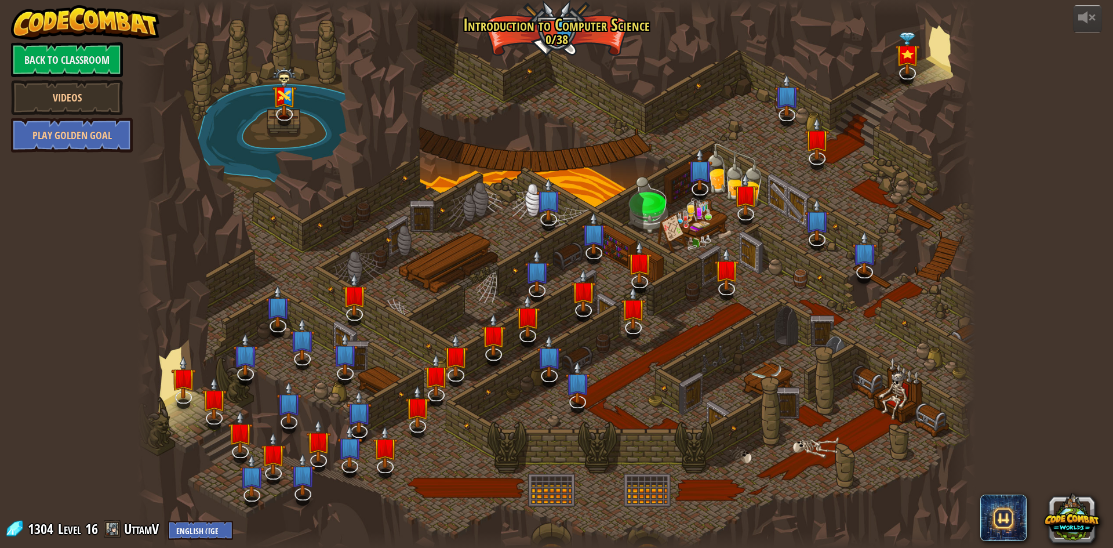
select select "en-[GEOGRAPHIC_DATA]"
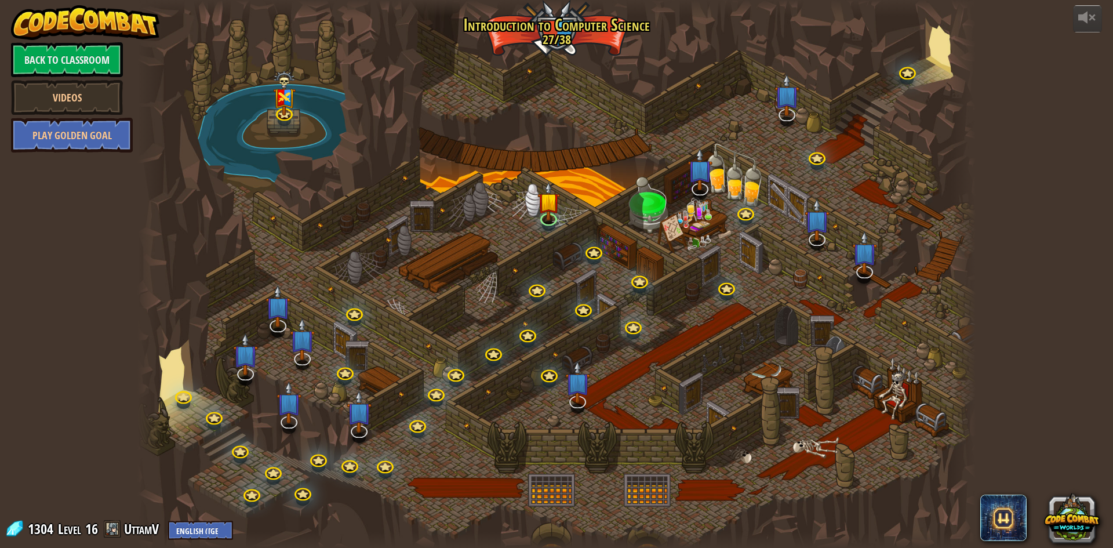
select select "en-[GEOGRAPHIC_DATA]"
